Goal: Task Accomplishment & Management: Manage account settings

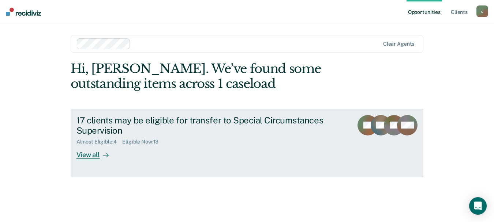
click at [95, 155] on div "View all" at bounding box center [96, 152] width 41 height 14
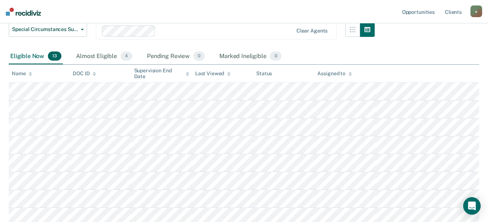
scroll to position [97, 0]
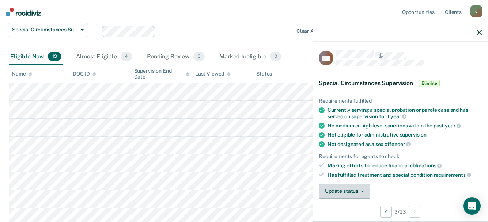
click at [362, 191] on icon "button" at bounding box center [362, 191] width 3 height 1
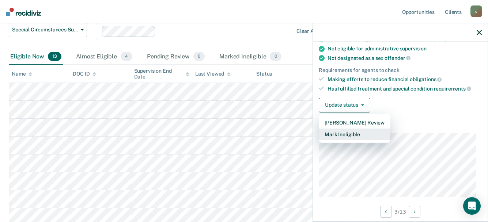
click at [354, 135] on button "Mark Ineligible" at bounding box center [355, 135] width 72 height 12
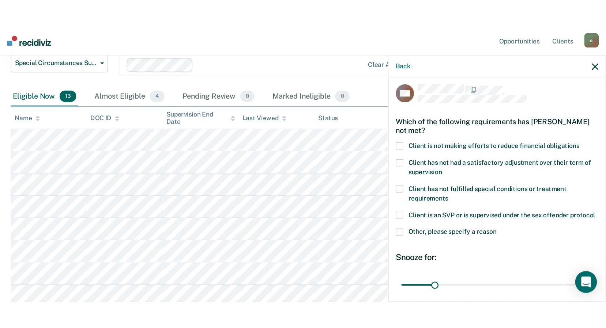
scroll to position [0, 0]
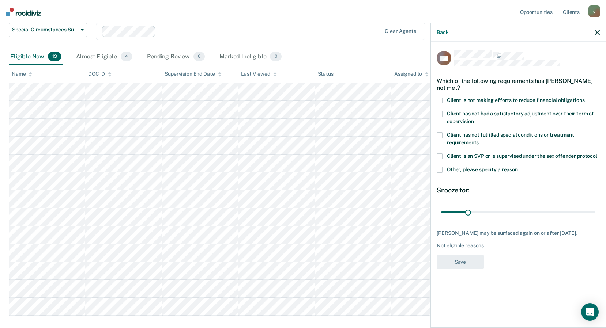
click at [442, 101] on span at bounding box center [440, 101] width 6 height 6
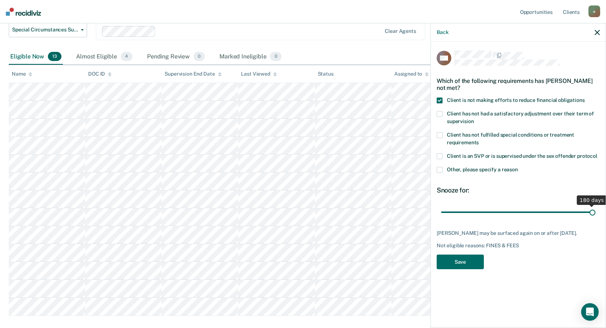
drag, startPoint x: 468, startPoint y: 213, endPoint x: 612, endPoint y: 215, distance: 144.4
type input "180"
click at [493, 215] on input "range" at bounding box center [518, 212] width 154 height 13
click at [471, 222] on button "Save" at bounding box center [460, 262] width 47 height 15
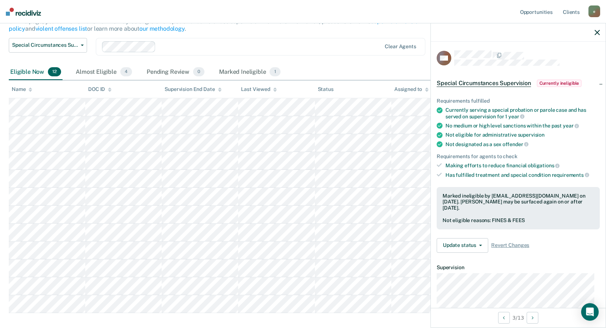
scroll to position [97, 0]
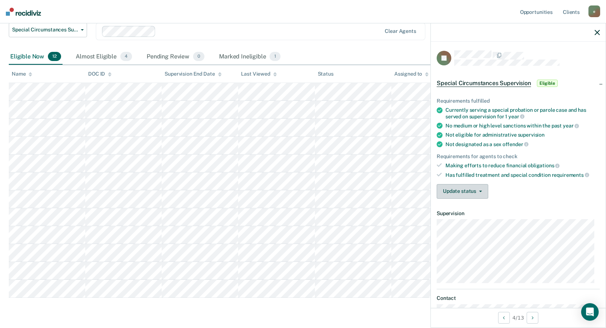
click at [456, 192] on button "Update status" at bounding box center [463, 191] width 52 height 15
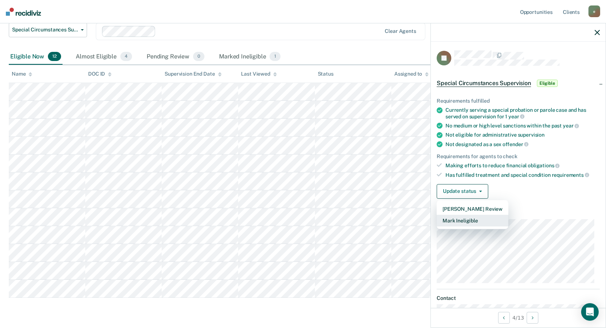
click at [480, 221] on button "Mark Ineligible" at bounding box center [473, 221] width 72 height 12
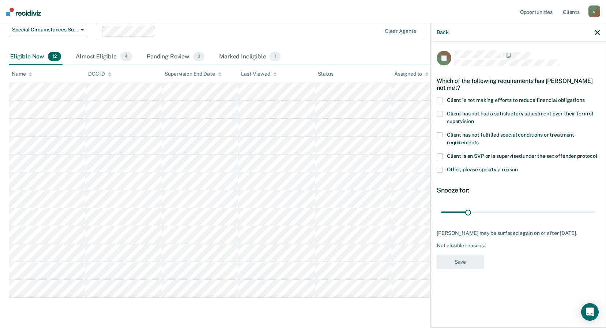
click at [441, 133] on span at bounding box center [440, 135] width 6 height 6
click at [438, 98] on span at bounding box center [440, 101] width 6 height 6
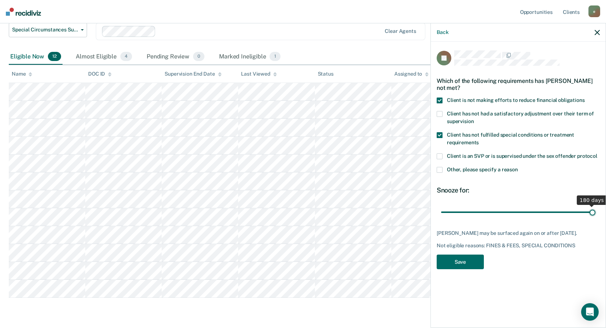
drag, startPoint x: 468, startPoint y: 213, endPoint x: 594, endPoint y: 210, distance: 126.9
type input "180"
click at [493, 210] on input "range" at bounding box center [518, 212] width 154 height 13
click at [462, 222] on button "Save" at bounding box center [460, 262] width 47 height 15
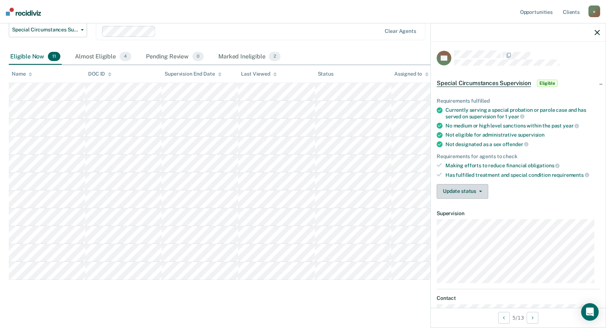
click at [483, 193] on button "Update status" at bounding box center [463, 191] width 52 height 15
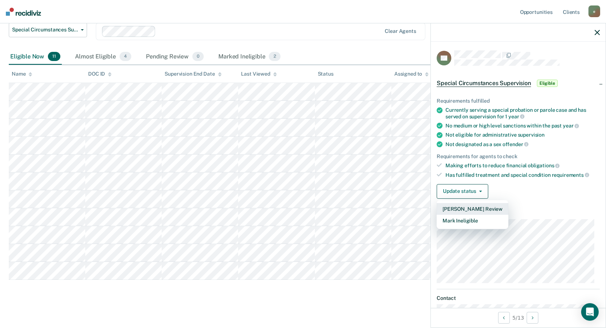
click at [485, 208] on button "[PERSON_NAME] Review" at bounding box center [473, 209] width 72 height 12
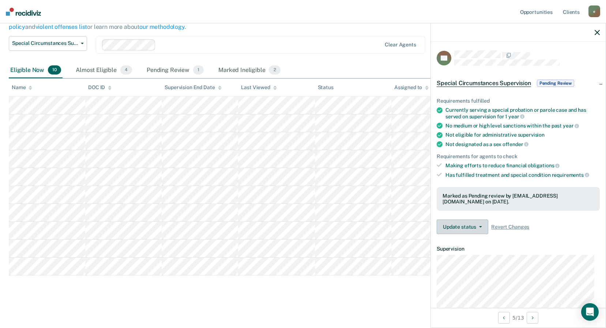
scroll to position [83, 0]
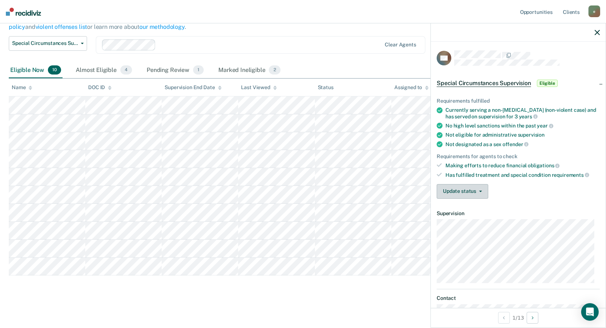
click at [483, 191] on button "Update status" at bounding box center [463, 191] width 52 height 15
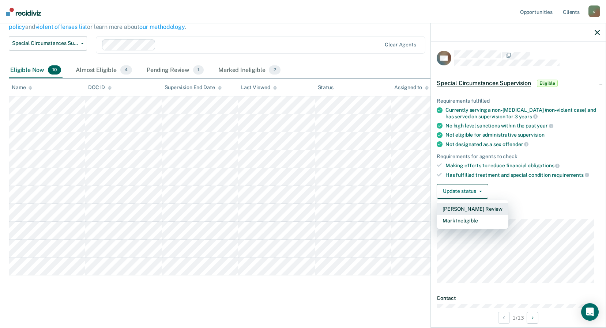
click at [481, 211] on button "[PERSON_NAME] Review" at bounding box center [473, 209] width 72 height 12
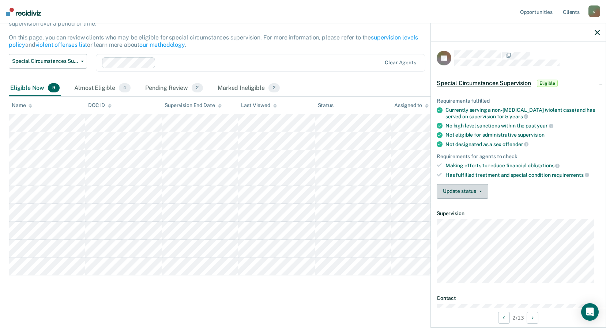
click at [481, 189] on button "Update status" at bounding box center [463, 191] width 52 height 15
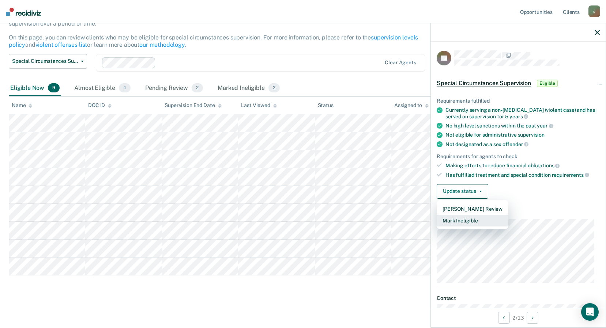
click at [482, 222] on button "Mark Ineligible" at bounding box center [473, 221] width 72 height 12
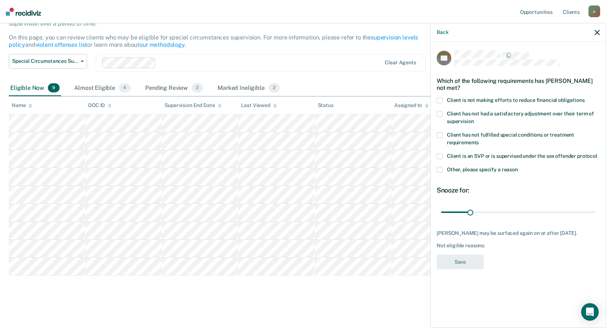
click at [441, 100] on span at bounding box center [440, 101] width 6 height 6
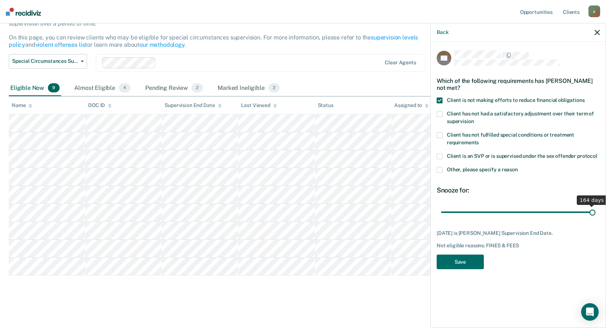
drag, startPoint x: 470, startPoint y: 211, endPoint x: 608, endPoint y: 219, distance: 138.4
type input "164"
click at [493, 219] on input "range" at bounding box center [518, 212] width 154 height 13
click at [469, 222] on button "Save" at bounding box center [460, 262] width 47 height 15
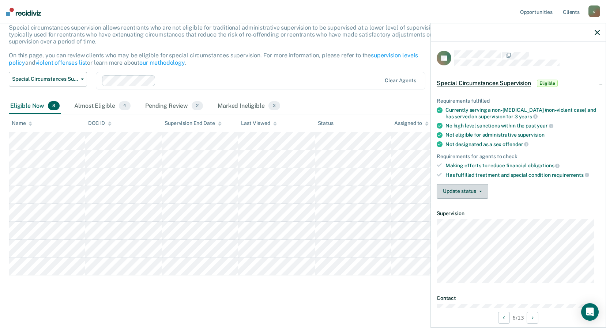
click at [480, 188] on button "Update status" at bounding box center [463, 191] width 52 height 15
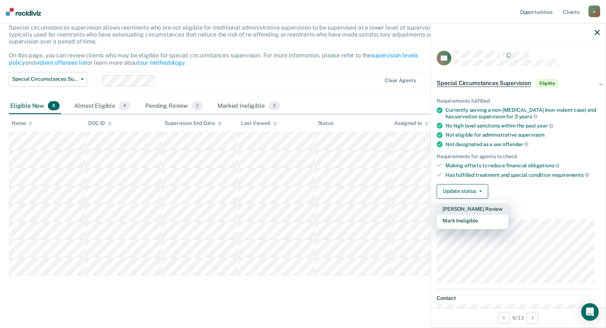
click at [477, 209] on button "[PERSON_NAME] Review" at bounding box center [473, 209] width 72 height 12
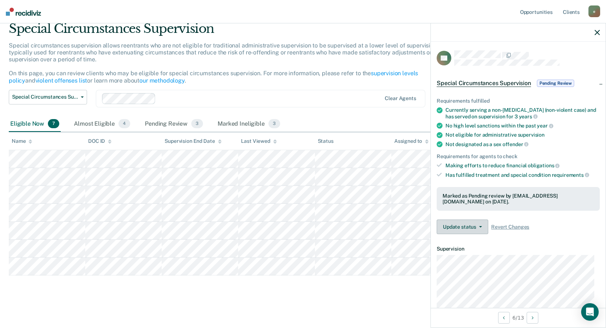
scroll to position [29, 0]
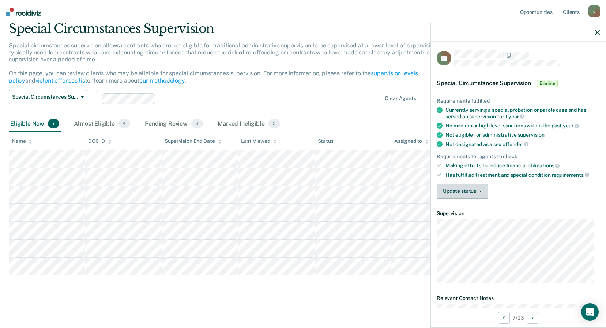
click at [483, 192] on button "Update status" at bounding box center [463, 191] width 52 height 15
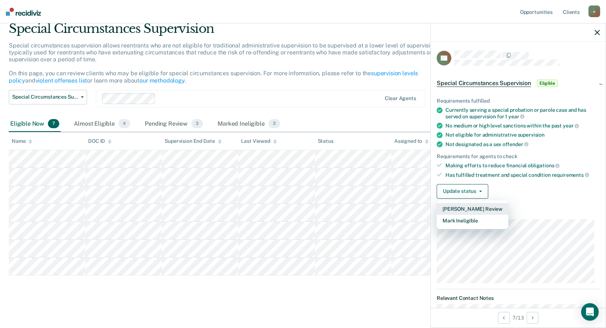
click at [489, 209] on button "[PERSON_NAME] Review" at bounding box center [473, 209] width 72 height 12
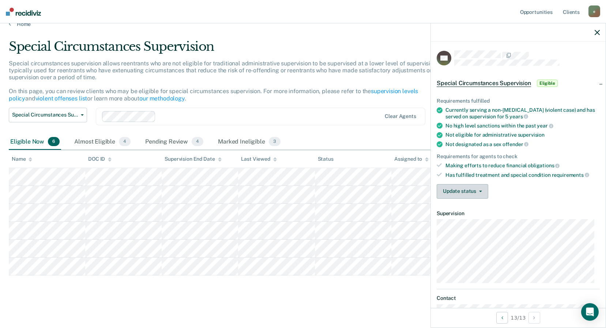
click at [482, 190] on button "Update status" at bounding box center [463, 191] width 52 height 15
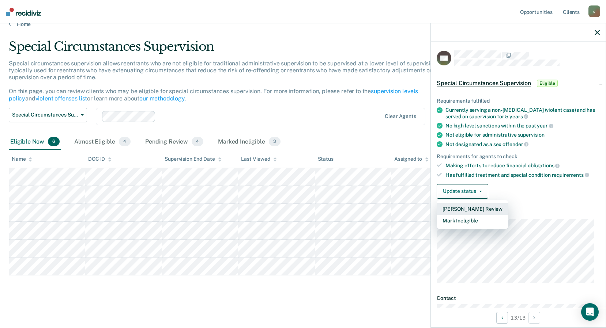
click at [478, 208] on button "[PERSON_NAME] Review" at bounding box center [473, 209] width 72 height 12
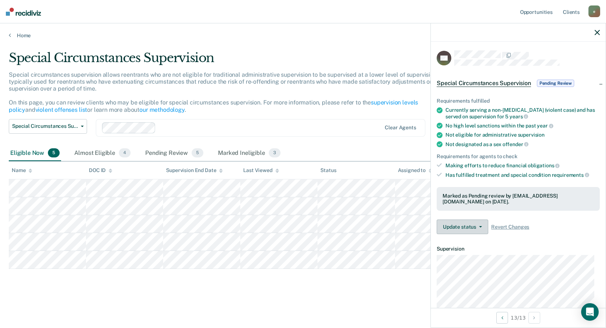
scroll to position [0, 0]
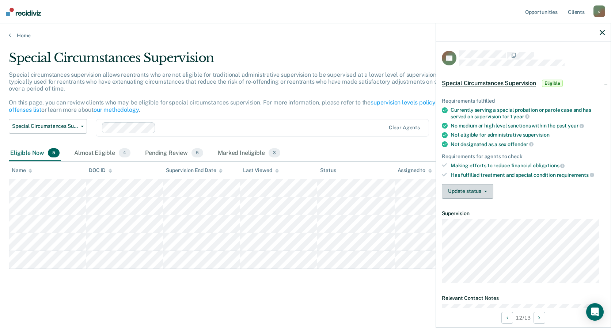
click at [490, 191] on button "Update status" at bounding box center [468, 191] width 52 height 15
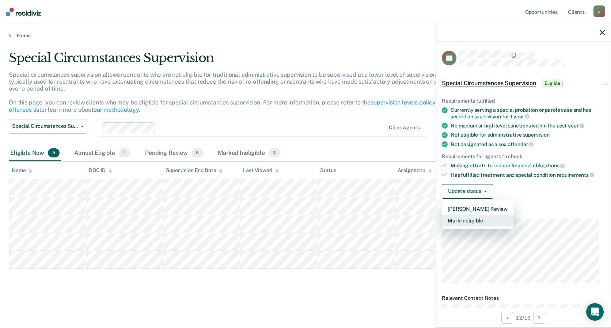
click at [482, 218] on button "Mark Ineligible" at bounding box center [478, 221] width 72 height 12
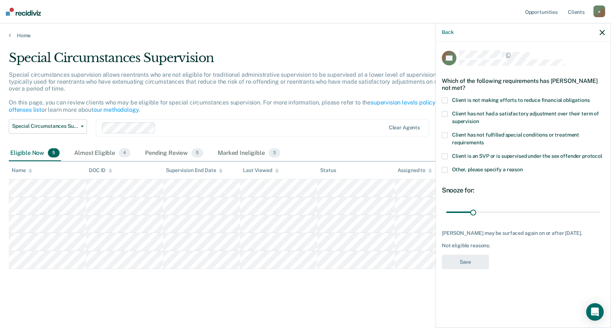
click at [446, 134] on span at bounding box center [445, 135] width 6 height 6
click at [466, 222] on button "Save" at bounding box center [465, 262] width 47 height 15
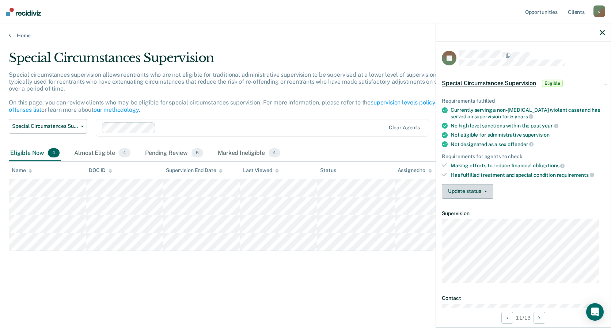
click at [486, 192] on button "Update status" at bounding box center [468, 191] width 52 height 15
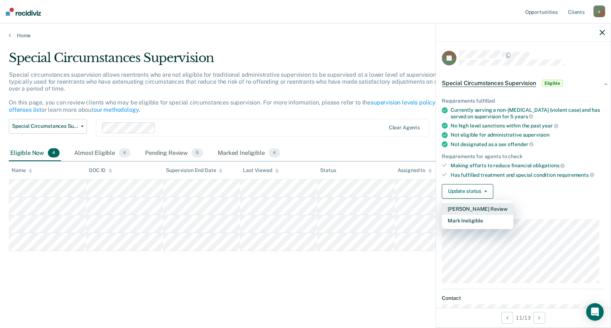
click at [484, 210] on button "[PERSON_NAME] Review" at bounding box center [478, 209] width 72 height 12
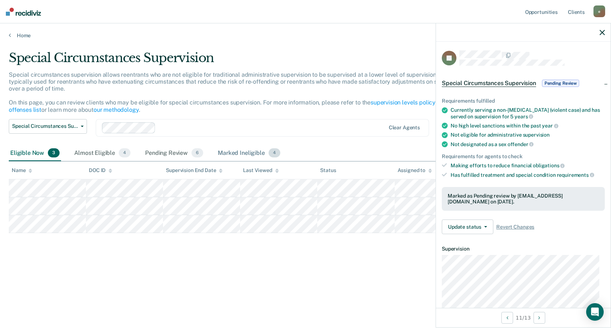
click at [230, 152] on div "Marked Ineligible 4" at bounding box center [248, 154] width 65 height 16
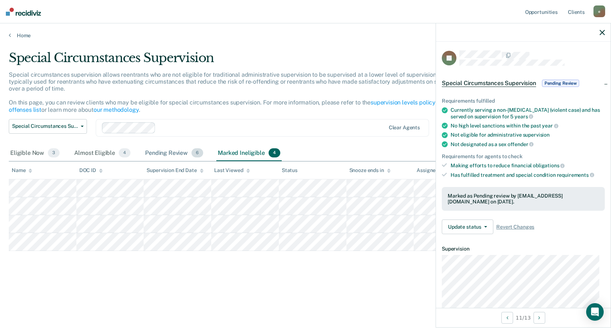
click at [182, 155] on div "Pending Review 6" at bounding box center [174, 154] width 61 height 16
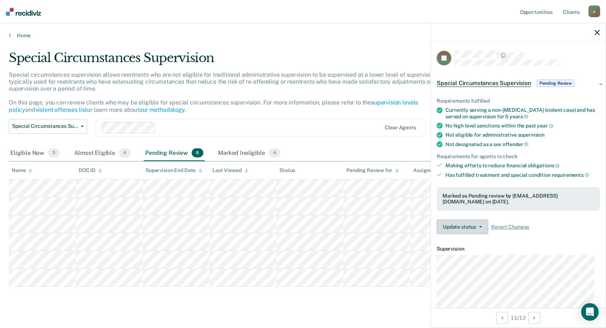
click at [483, 222] on button "Update status" at bounding box center [463, 227] width 52 height 15
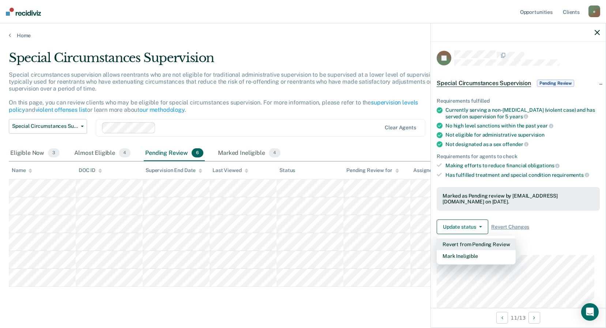
click at [479, 222] on button "Revert from Pending Review" at bounding box center [476, 245] width 79 height 12
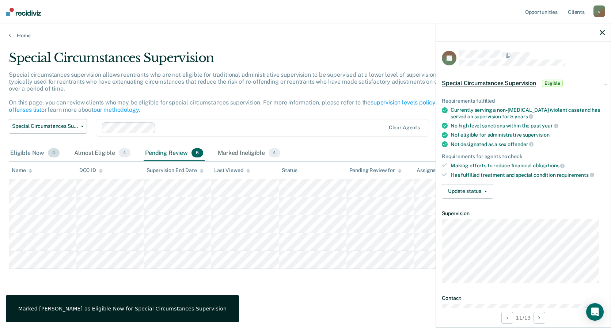
click at [13, 148] on div "Eligible Now 4" at bounding box center [35, 154] width 52 height 16
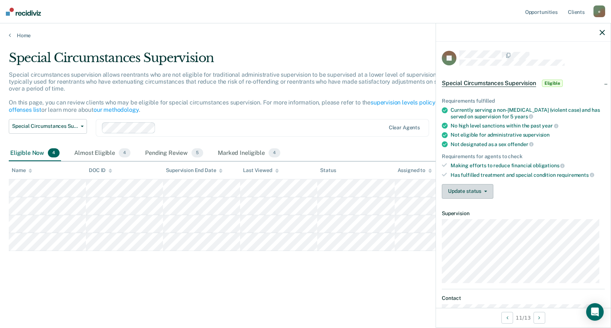
click at [487, 192] on button "Update status" at bounding box center [468, 191] width 52 height 15
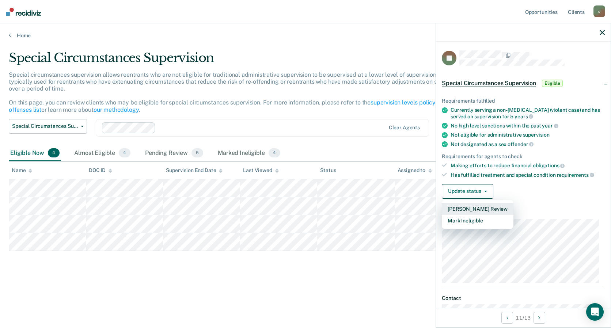
click at [487, 211] on button "[PERSON_NAME] Review" at bounding box center [478, 209] width 72 height 12
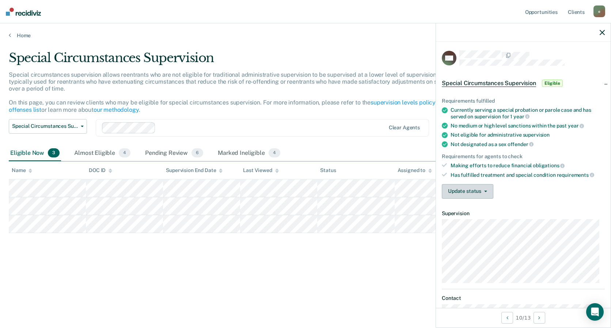
click at [487, 189] on button "Update status" at bounding box center [468, 191] width 52 height 15
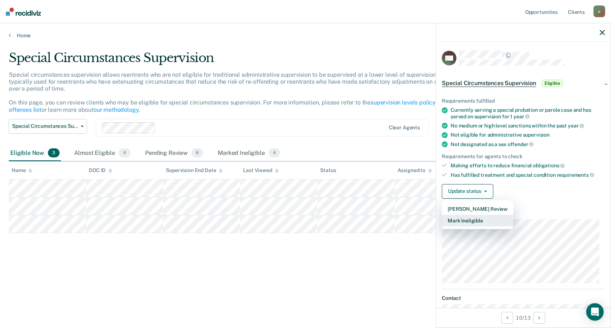
click at [477, 221] on button "Mark Ineligible" at bounding box center [478, 221] width 72 height 12
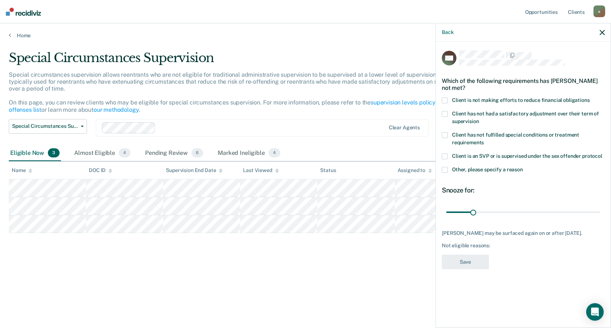
click at [448, 113] on label "Client has not had a satisfactory adjustment over their term of supervision" at bounding box center [523, 118] width 163 height 15
click at [443, 98] on span at bounding box center [445, 101] width 6 height 6
click at [446, 114] on span at bounding box center [445, 114] width 6 height 6
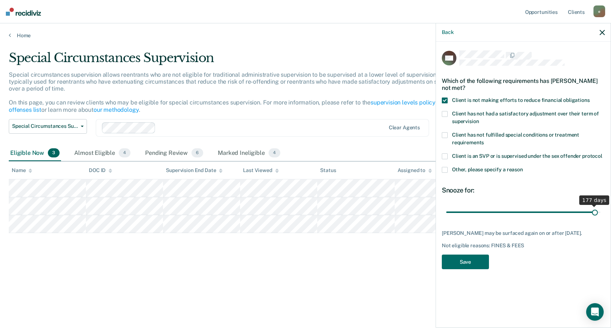
drag, startPoint x: 470, startPoint y: 211, endPoint x: 595, endPoint y: 220, distance: 125.7
click at [493, 219] on input "range" at bounding box center [523, 212] width 154 height 13
drag, startPoint x: 596, startPoint y: 212, endPoint x: 609, endPoint y: 215, distance: 14.1
type input "180"
click at [493, 215] on input "range" at bounding box center [523, 212] width 154 height 13
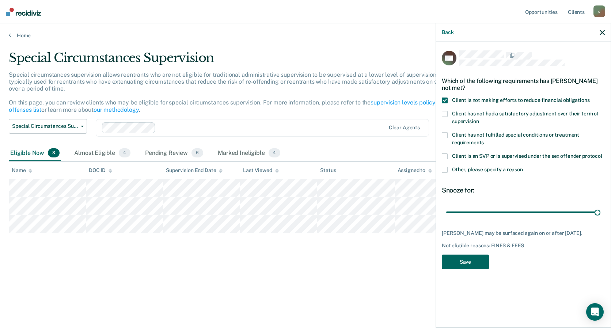
click at [472, 222] on button "Save" at bounding box center [465, 262] width 47 height 15
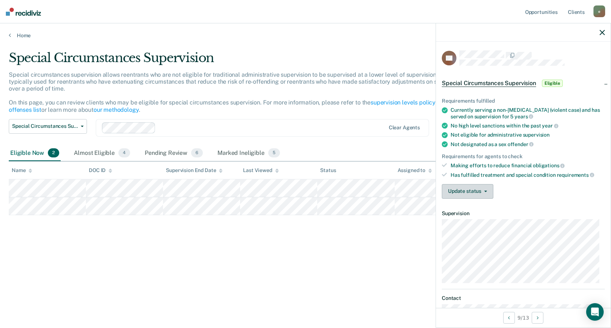
click at [490, 191] on button "Update status" at bounding box center [468, 191] width 52 height 15
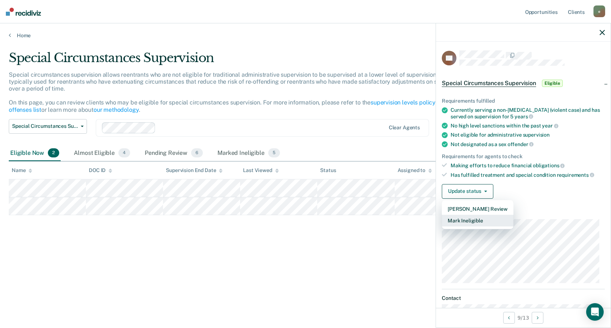
click at [476, 221] on button "Mark Ineligible" at bounding box center [478, 221] width 72 height 12
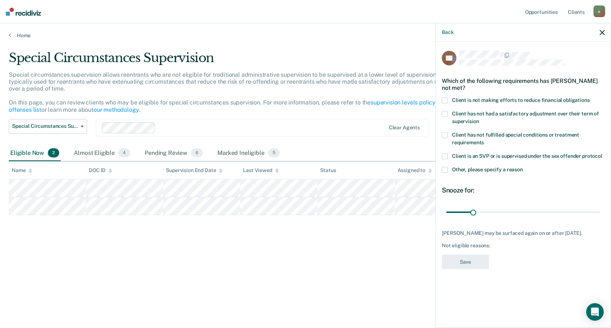
click at [447, 102] on span at bounding box center [445, 101] width 6 height 6
drag, startPoint x: 467, startPoint y: 261, endPoint x: 501, endPoint y: 184, distance: 83.8
click at [493, 184] on div "DC Which of the following requirements has [PERSON_NAME] not met? Client is not…" at bounding box center [523, 162] width 163 height 224
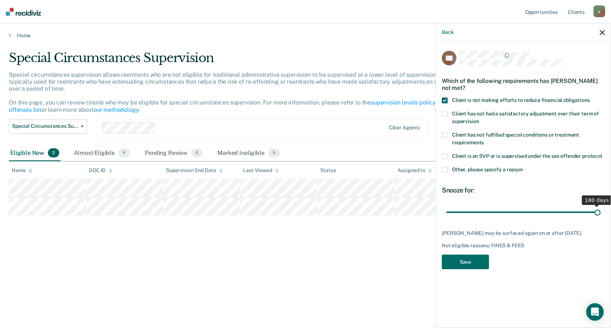
drag, startPoint x: 474, startPoint y: 211, endPoint x: 612, endPoint y: 211, distance: 138.2
type input "180"
click at [493, 211] on input "range" at bounding box center [523, 212] width 154 height 13
click at [474, 222] on button "Save" at bounding box center [465, 262] width 47 height 15
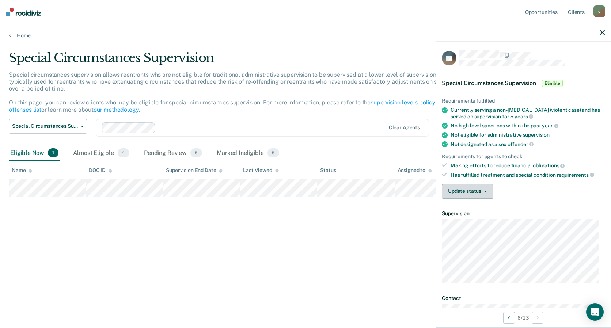
click at [486, 195] on button "Update status" at bounding box center [468, 191] width 52 height 15
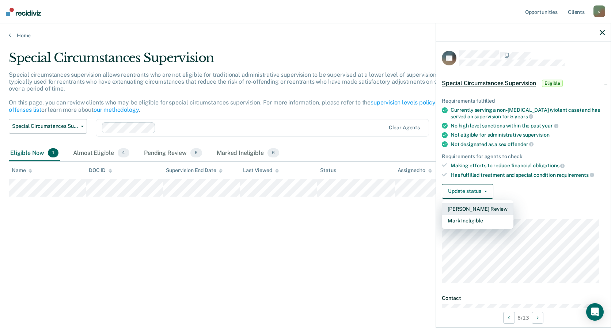
click at [478, 208] on button "[PERSON_NAME] Review" at bounding box center [478, 209] width 72 height 12
